Goal: Task Accomplishment & Management: Use online tool/utility

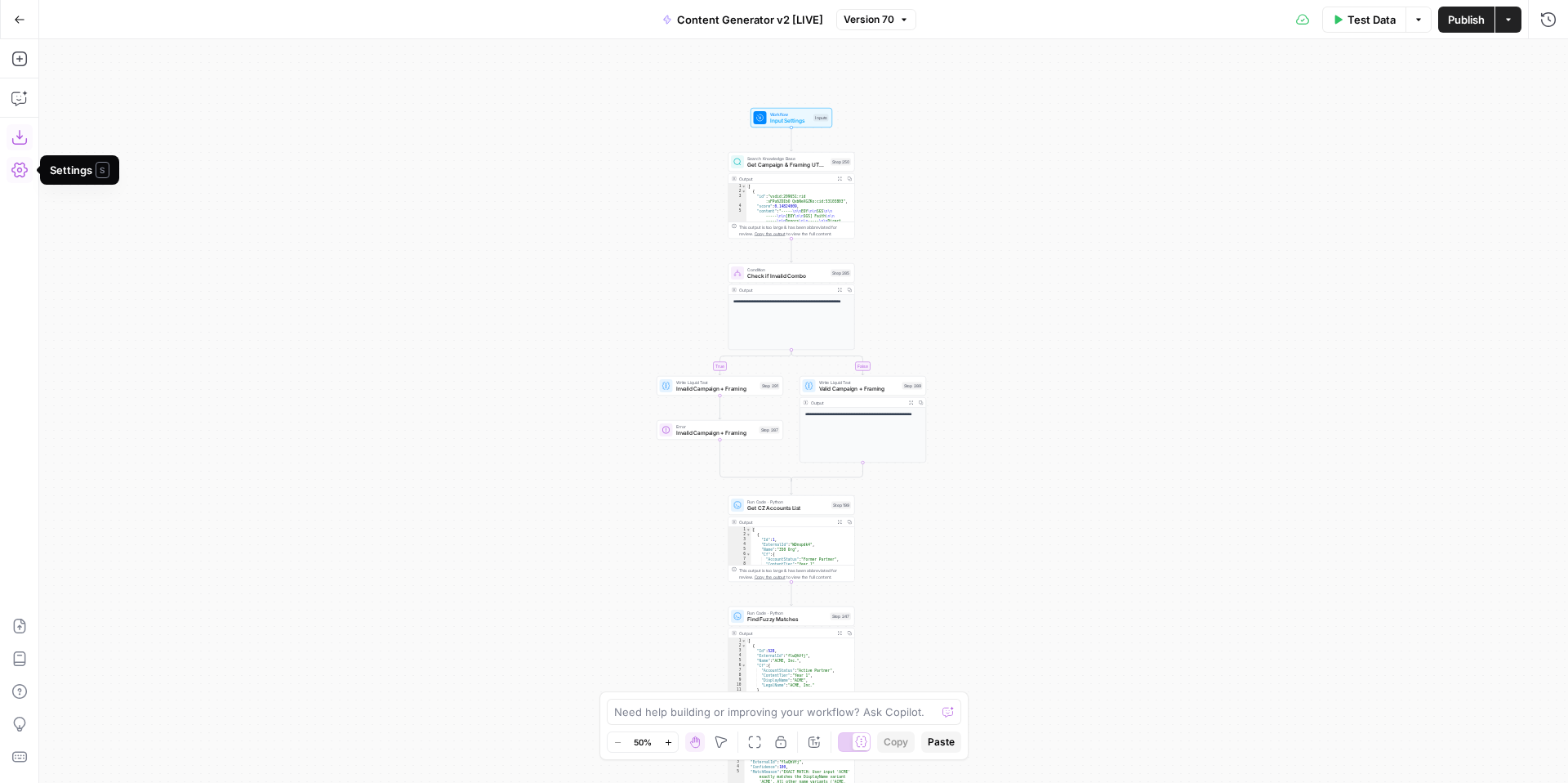
click at [19, 135] on icon "button" at bounding box center [19, 137] width 17 height 17
click at [667, 743] on icon "button" at bounding box center [668, 742] width 9 height 9
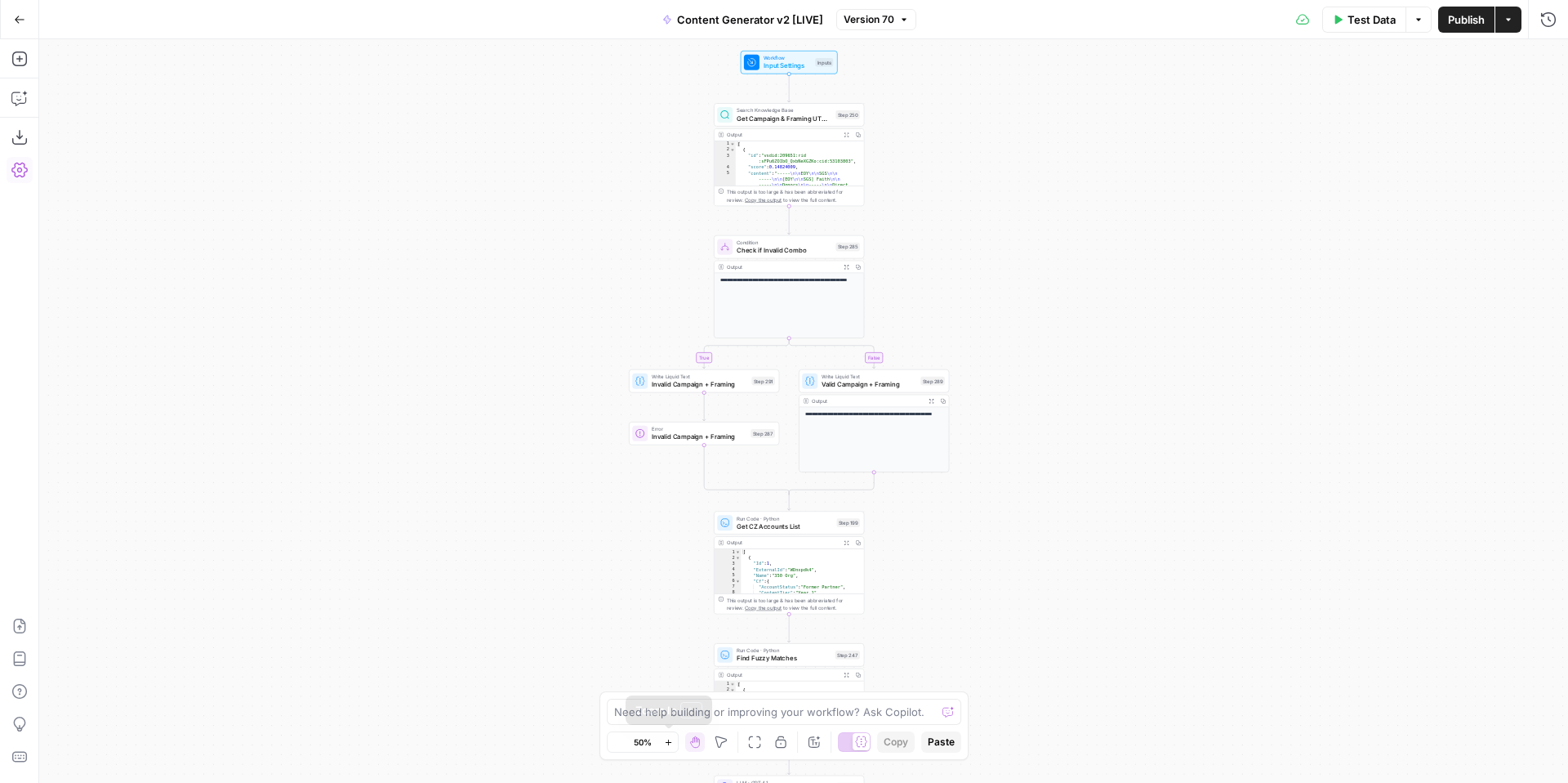
click at [667, 743] on icon "button" at bounding box center [668, 742] width 9 height 9
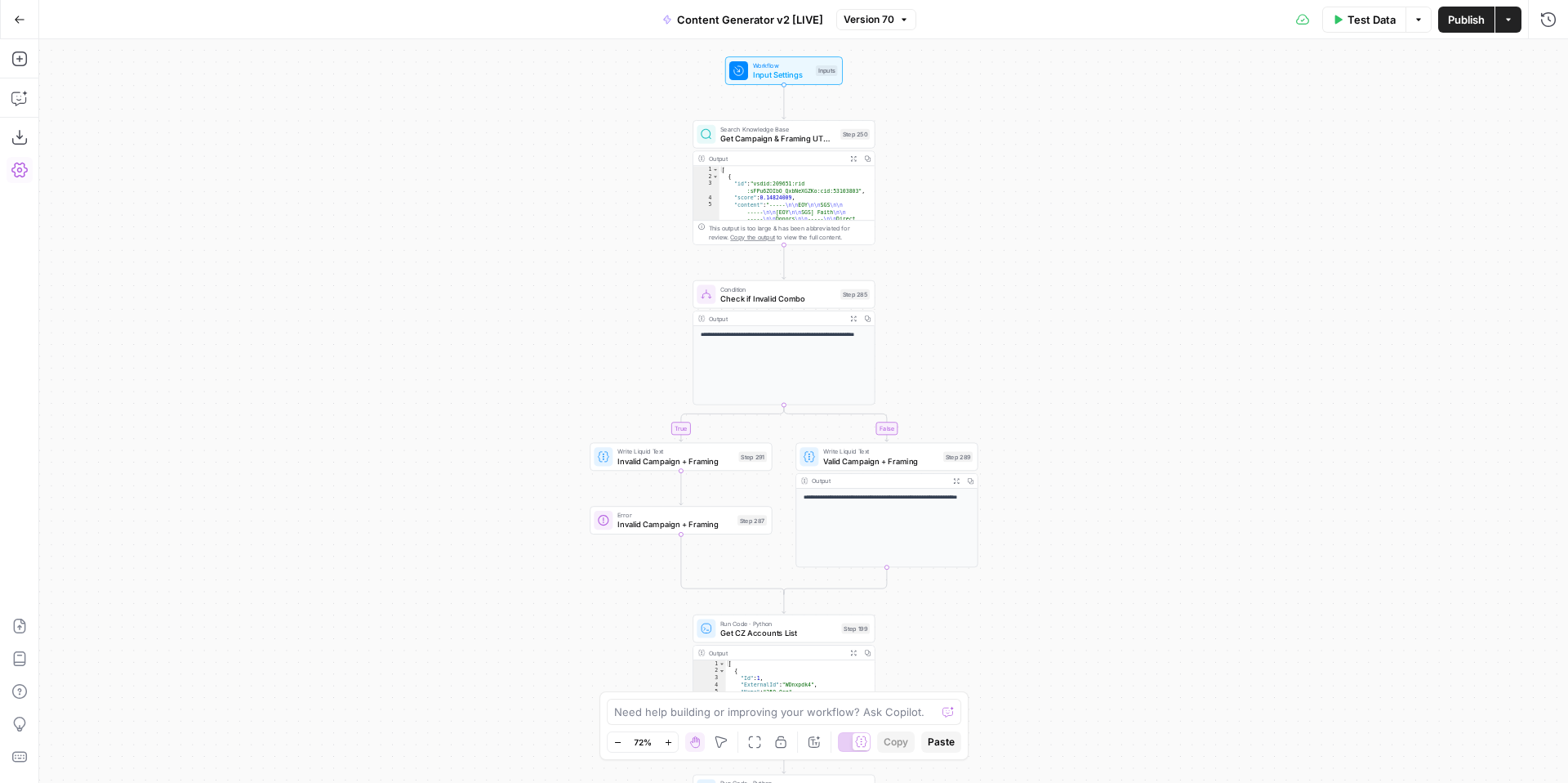
click at [782, 68] on span "Workflow" at bounding box center [782, 65] width 58 height 10
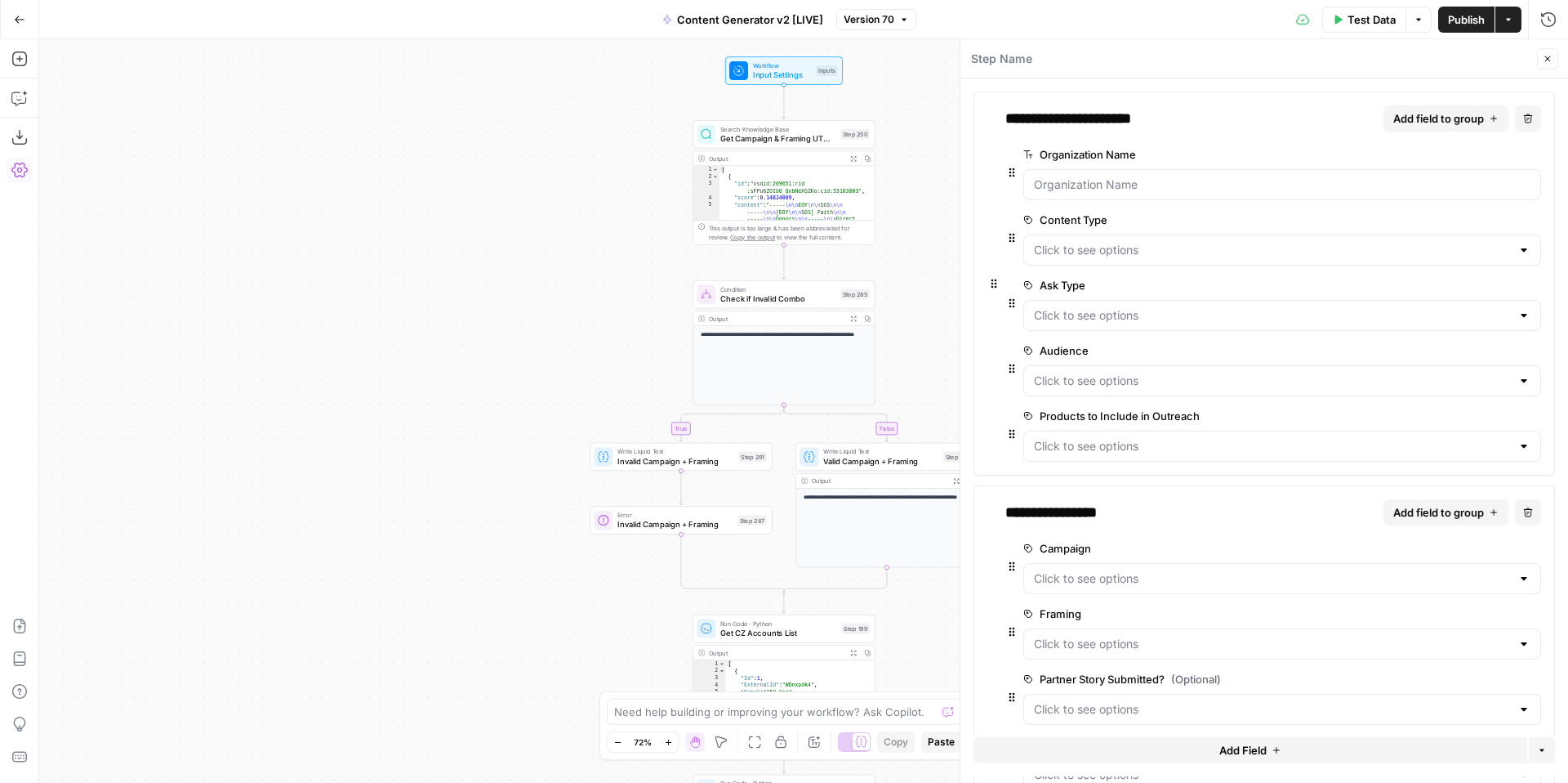
click at [1478, 412] on span "edit field" at bounding box center [1479, 415] width 36 height 13
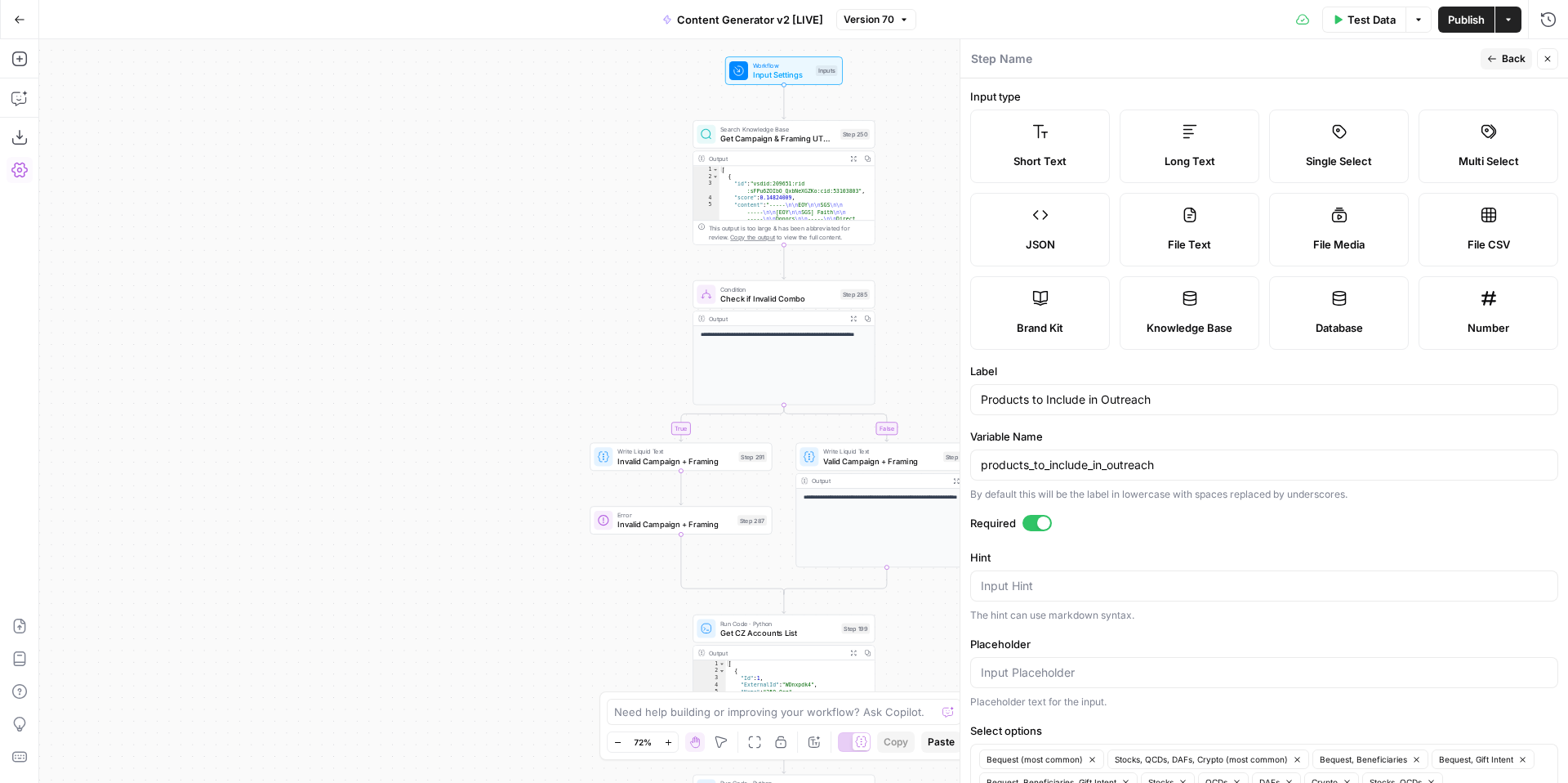
scroll to position [136, 0]
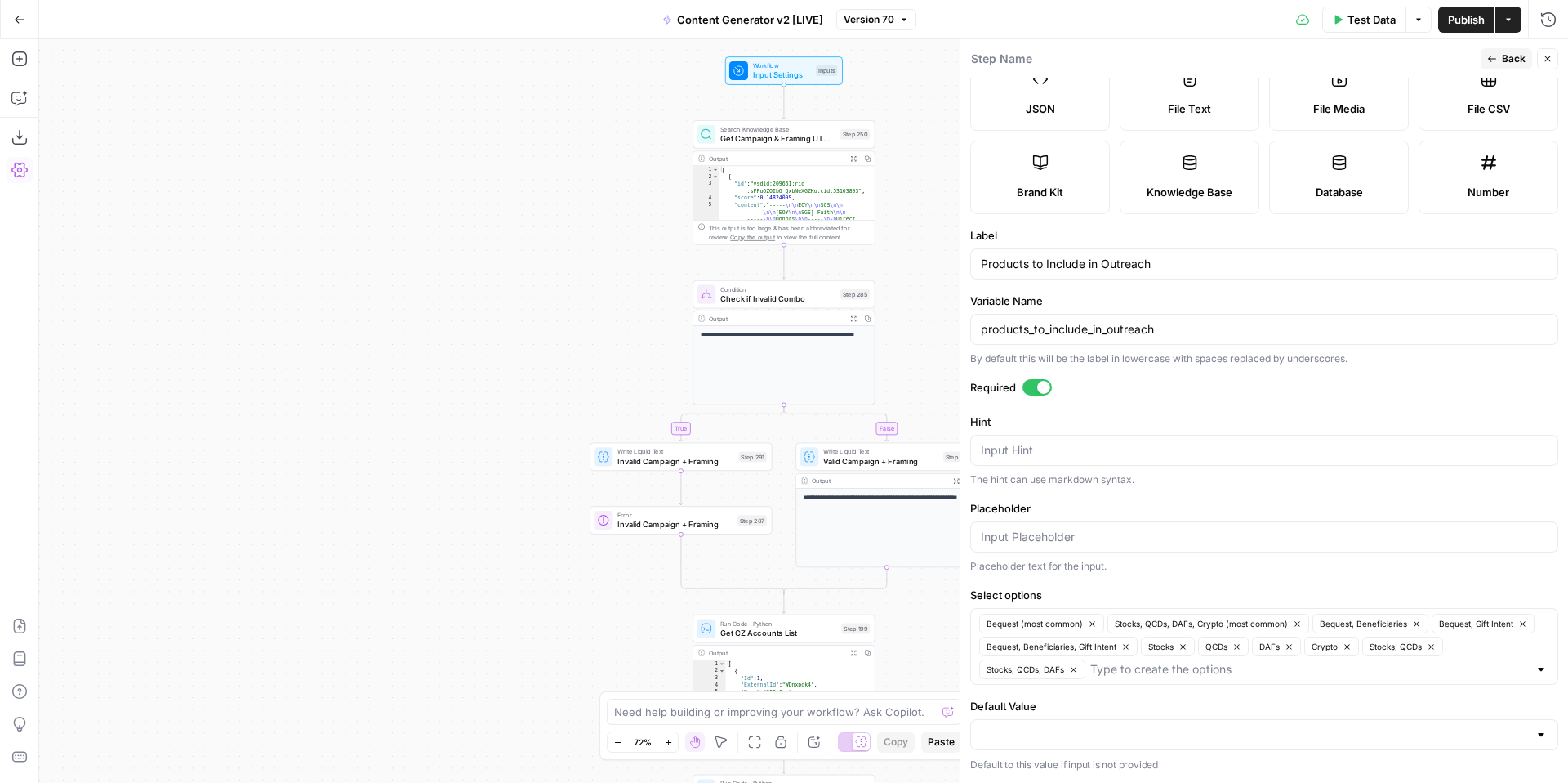
click at [1550, 62] on icon "button" at bounding box center [1547, 58] width 10 height 10
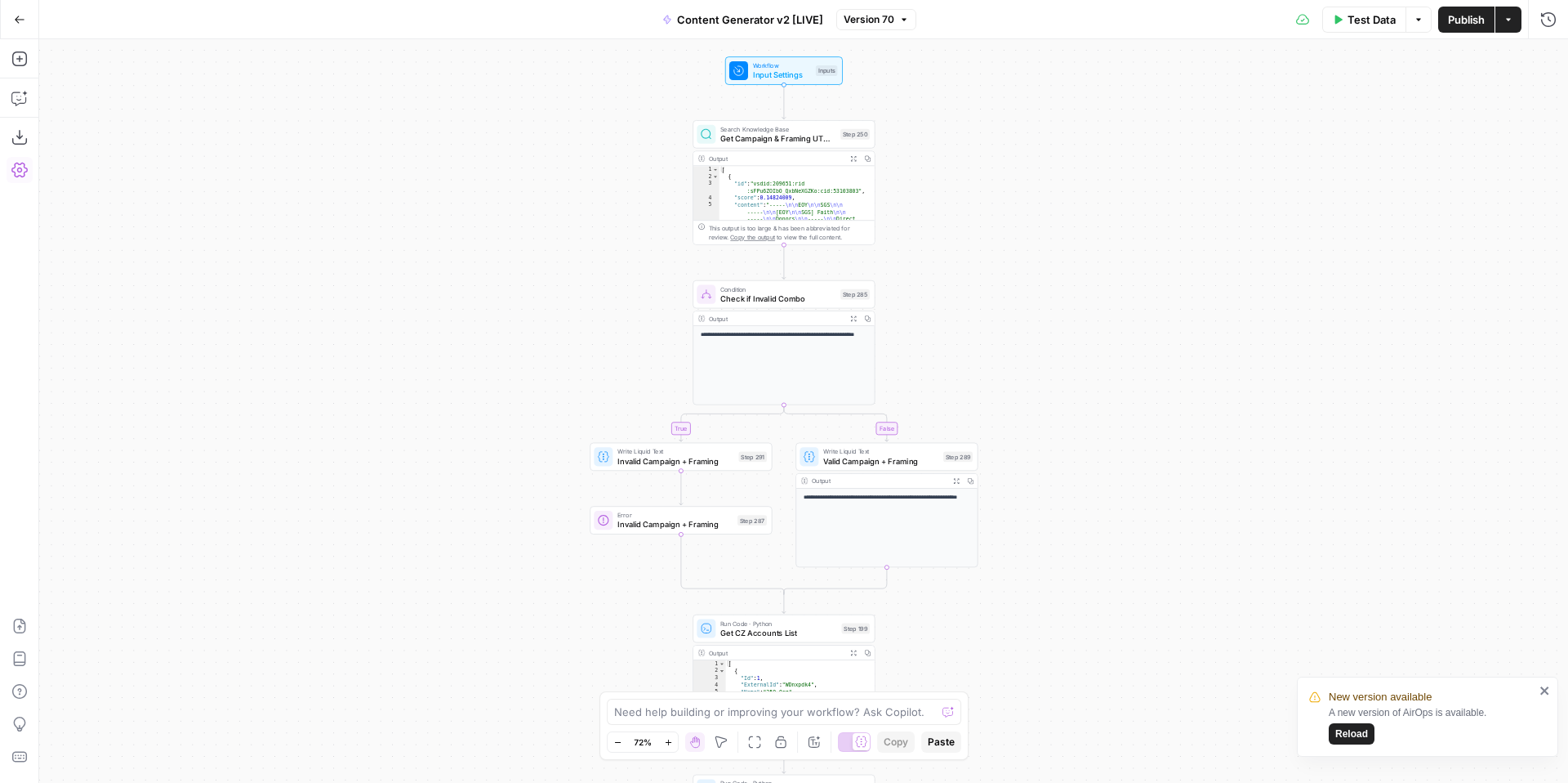
click at [1342, 734] on span "Reload" at bounding box center [1352, 733] width 33 height 15
